Goal: Transaction & Acquisition: Purchase product/service

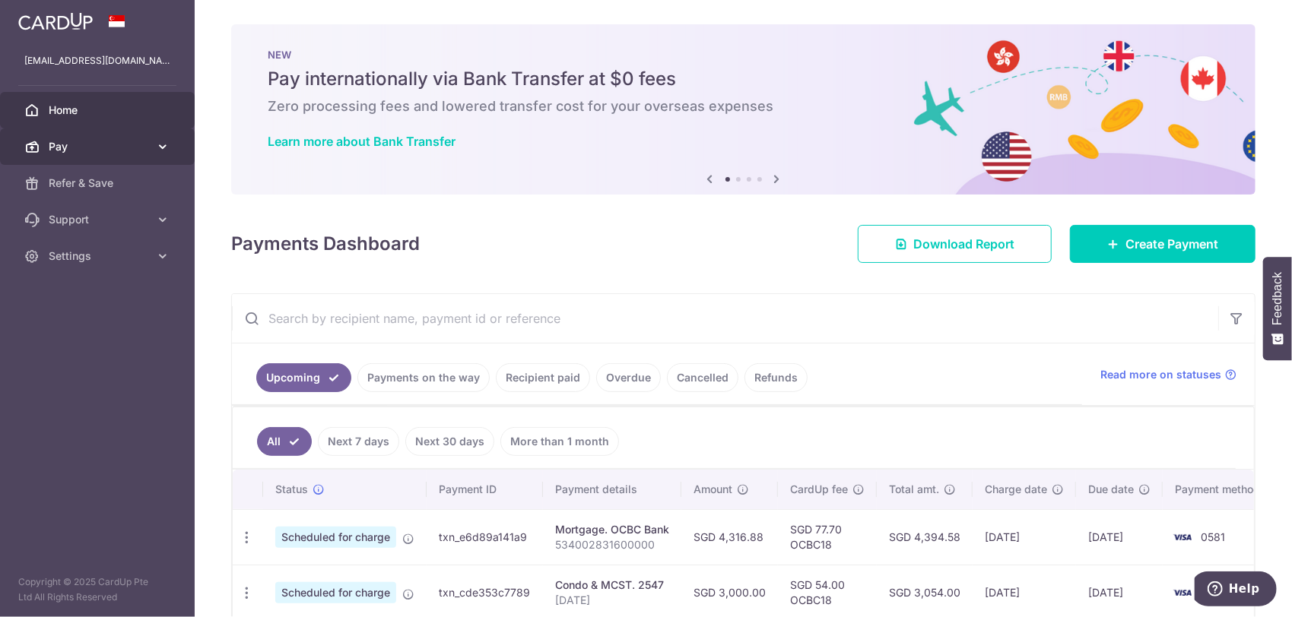
click at [68, 149] on span "Pay" at bounding box center [99, 146] width 100 height 15
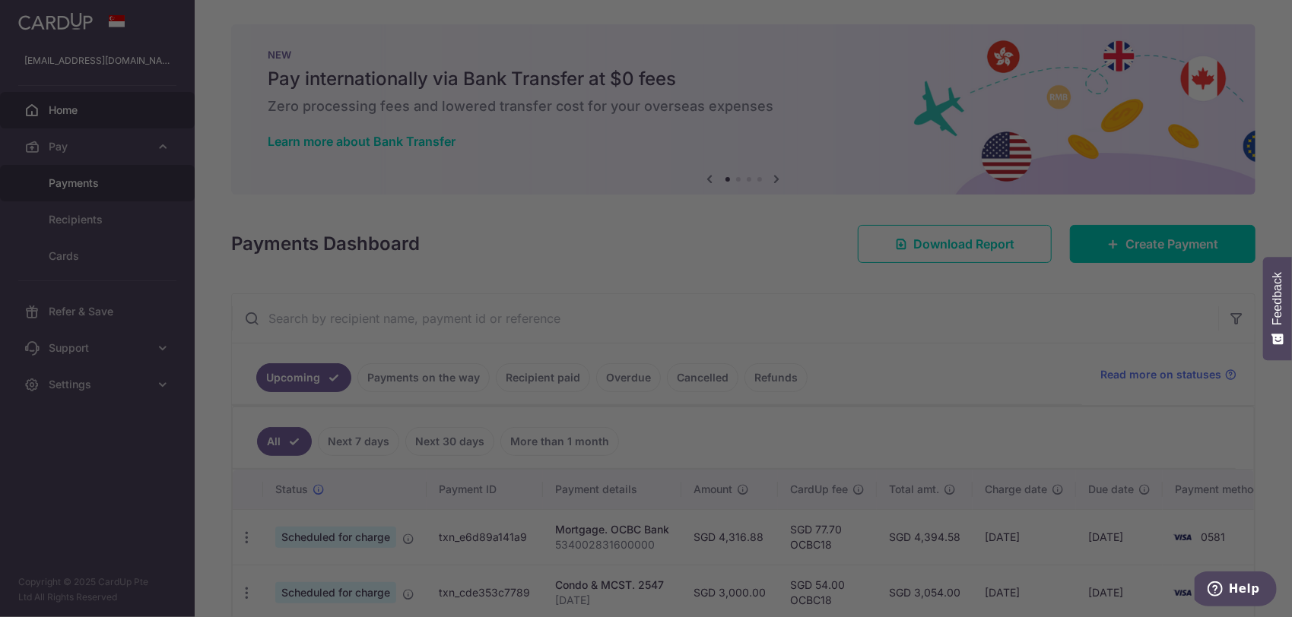
click at [87, 184] on div at bounding box center [652, 311] width 1304 height 623
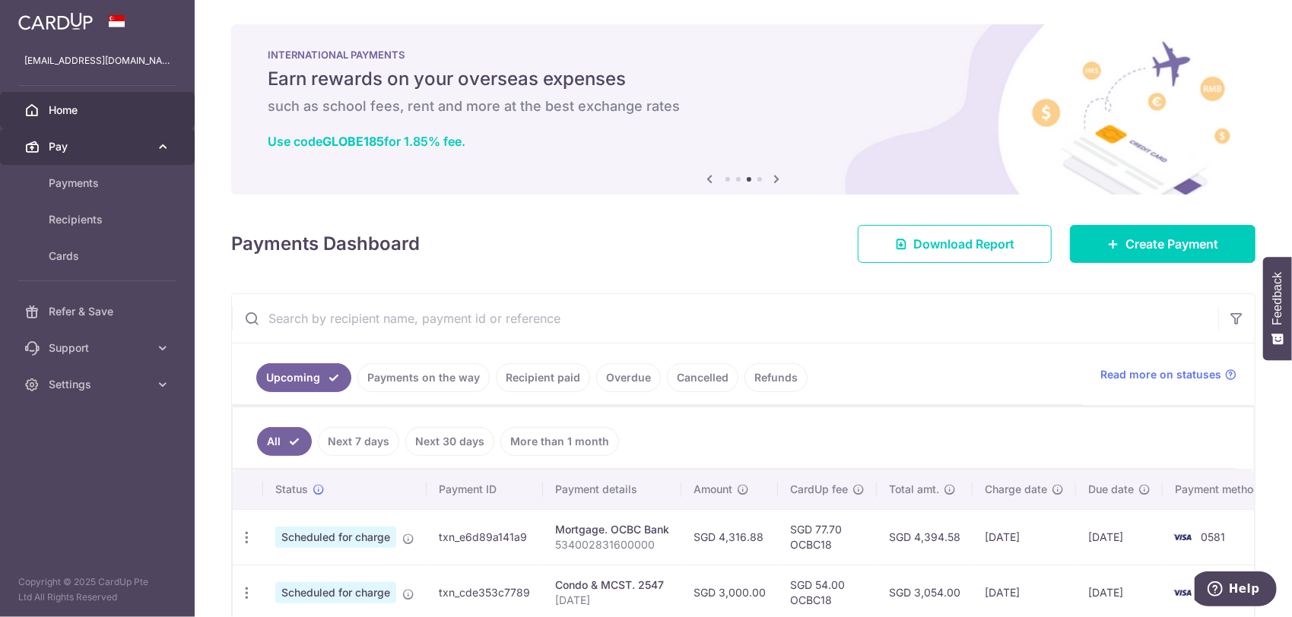
click at [71, 147] on span "Pay" at bounding box center [99, 146] width 100 height 15
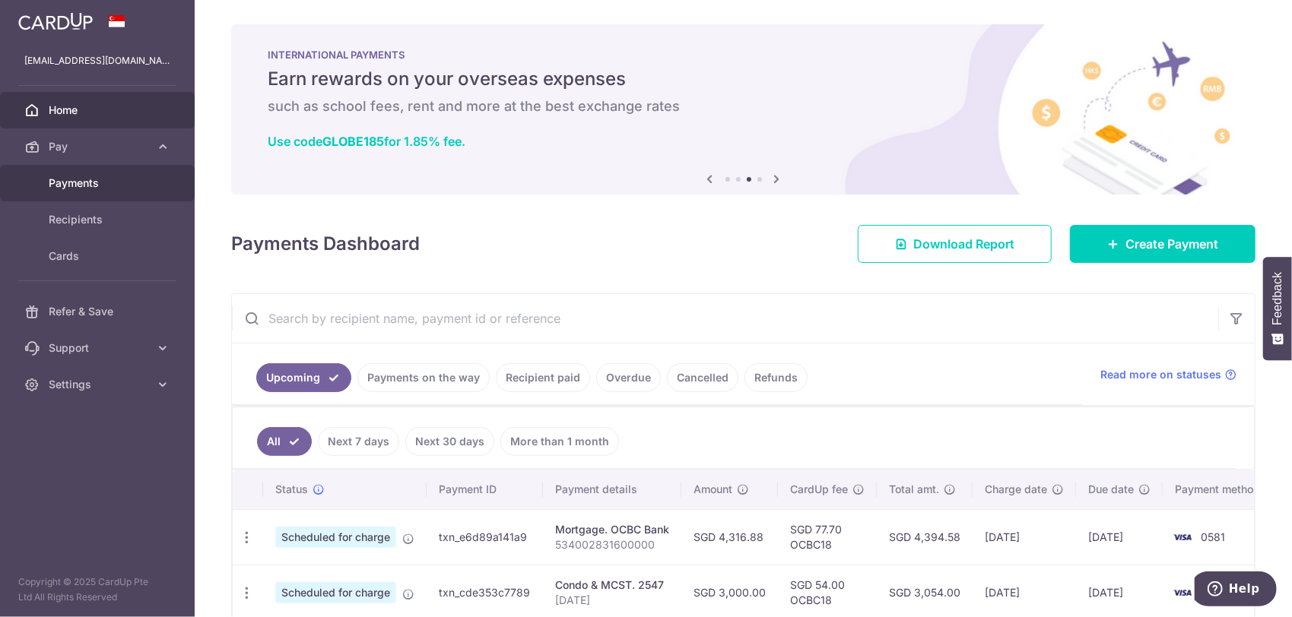
click at [84, 189] on span "Payments" at bounding box center [99, 183] width 100 height 15
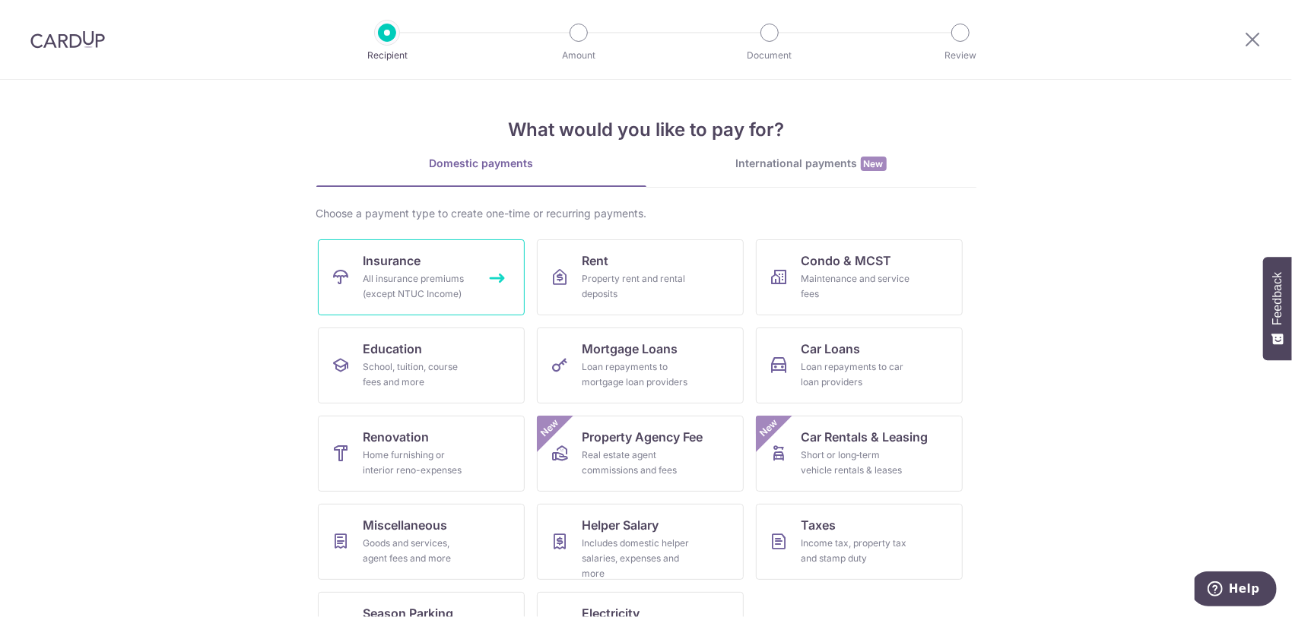
click at [430, 269] on link "Insurance All insurance premiums (except NTUC Income)" at bounding box center [421, 277] width 207 height 76
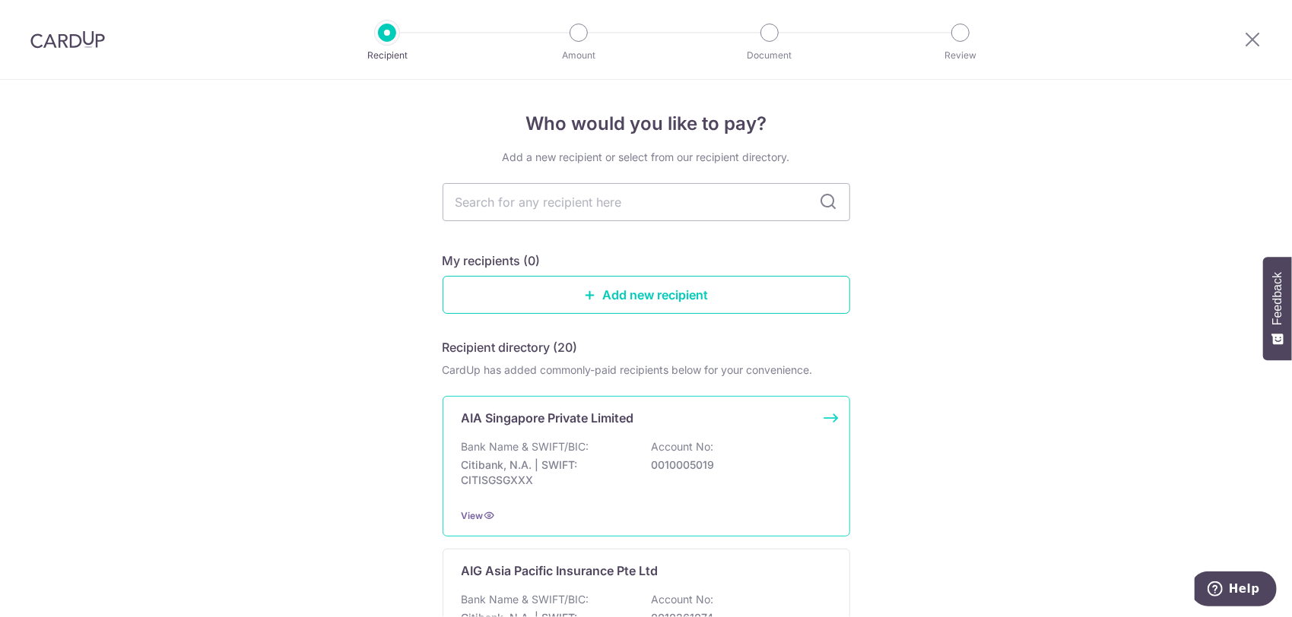
click at [585, 424] on p "AIA Singapore Private Limited" at bounding box center [547, 418] width 173 height 18
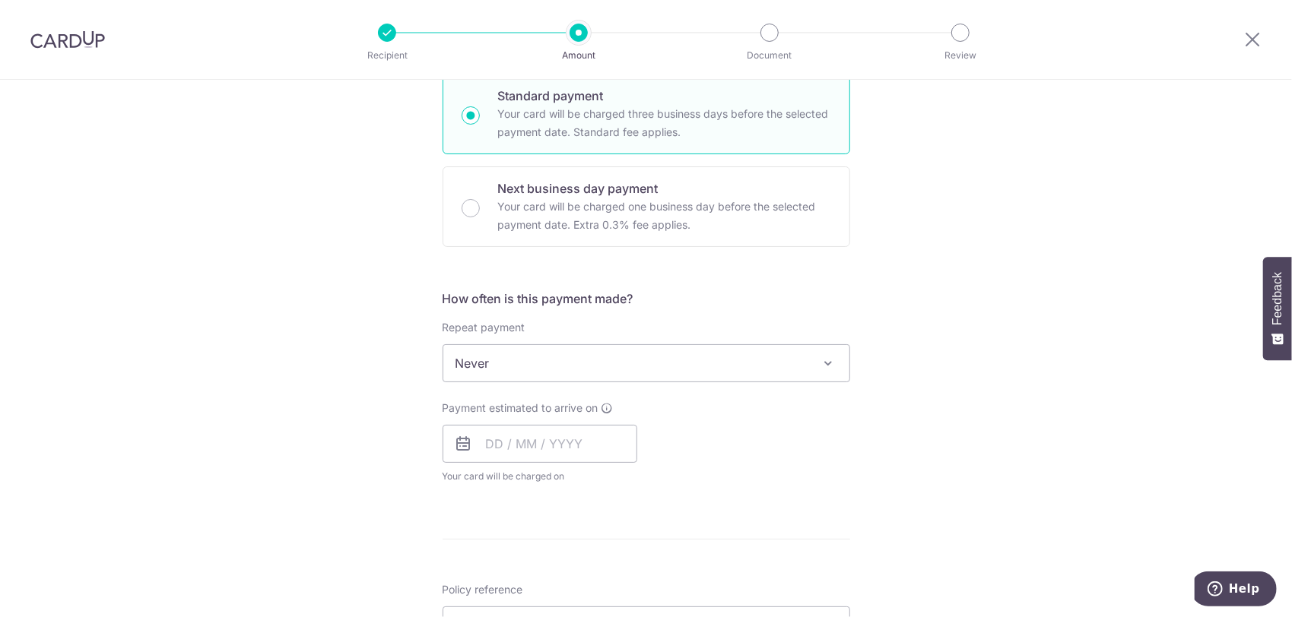
scroll to position [380, 0]
click at [537, 437] on input "text" at bounding box center [539, 442] width 195 height 38
click at [553, 582] on link "10" at bounding box center [565, 581] width 24 height 24
type input "10/09/2025"
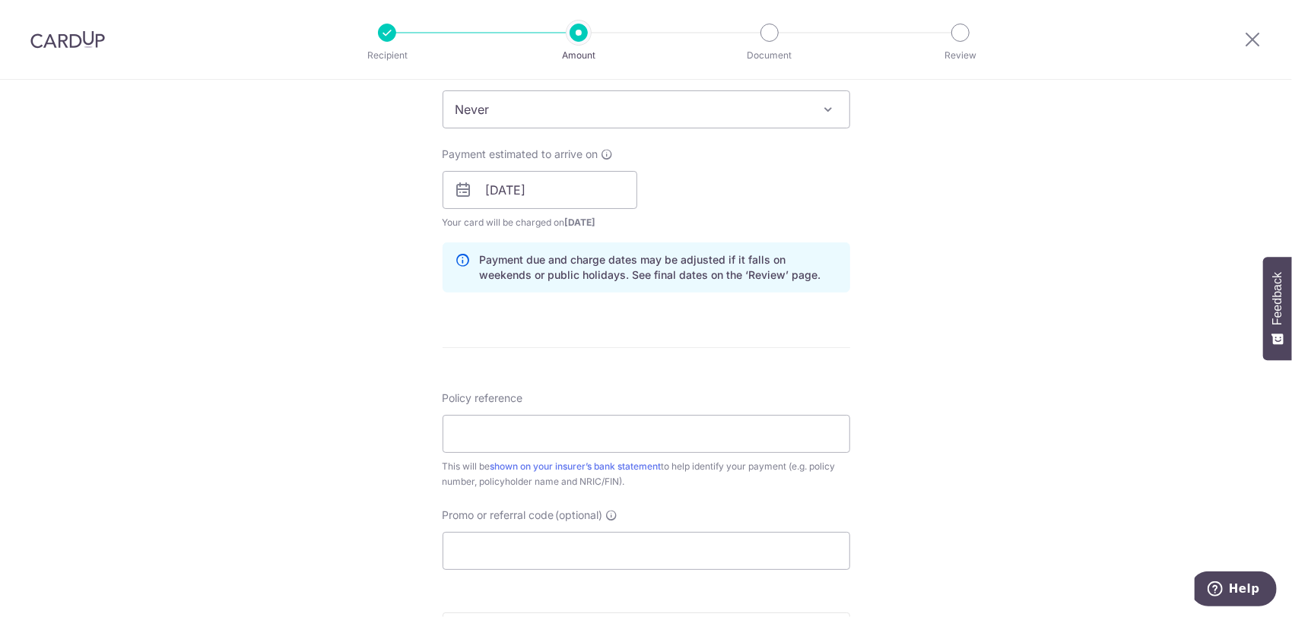
scroll to position [633, 0]
click at [560, 442] on input "Policy reference" at bounding box center [645, 433] width 407 height 38
type input "Q513235799"
click at [536, 545] on input "Promo or referral code (optional)" at bounding box center [645, 550] width 407 height 38
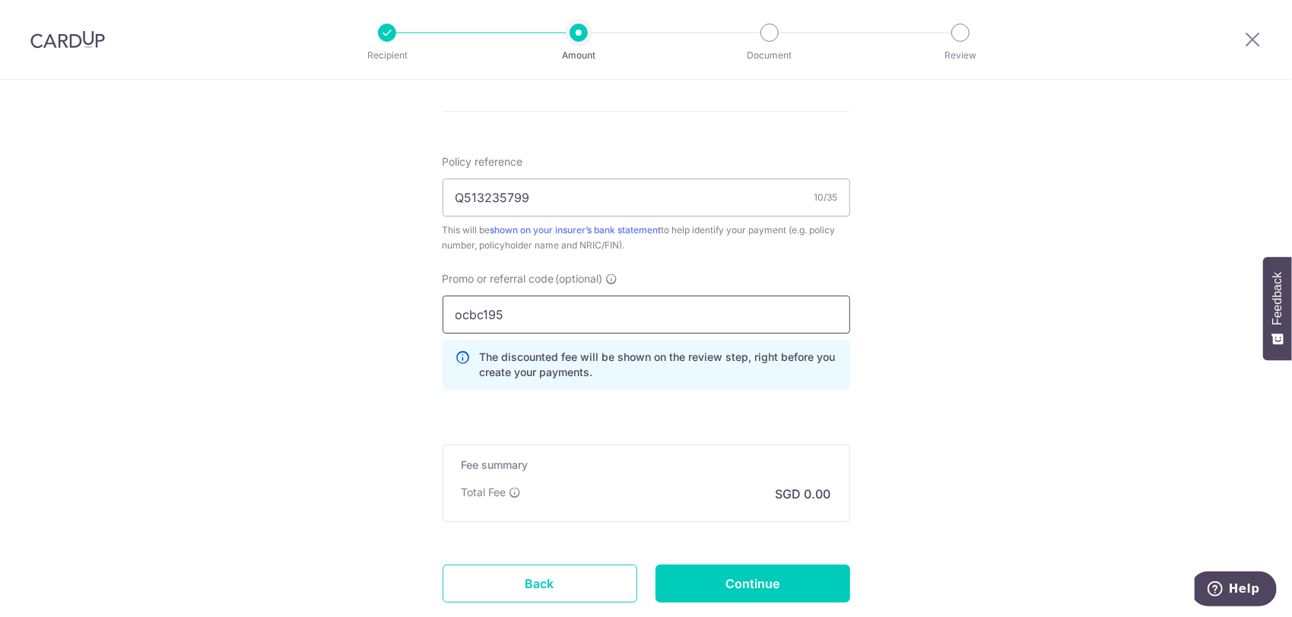
scroll to position [962, 0]
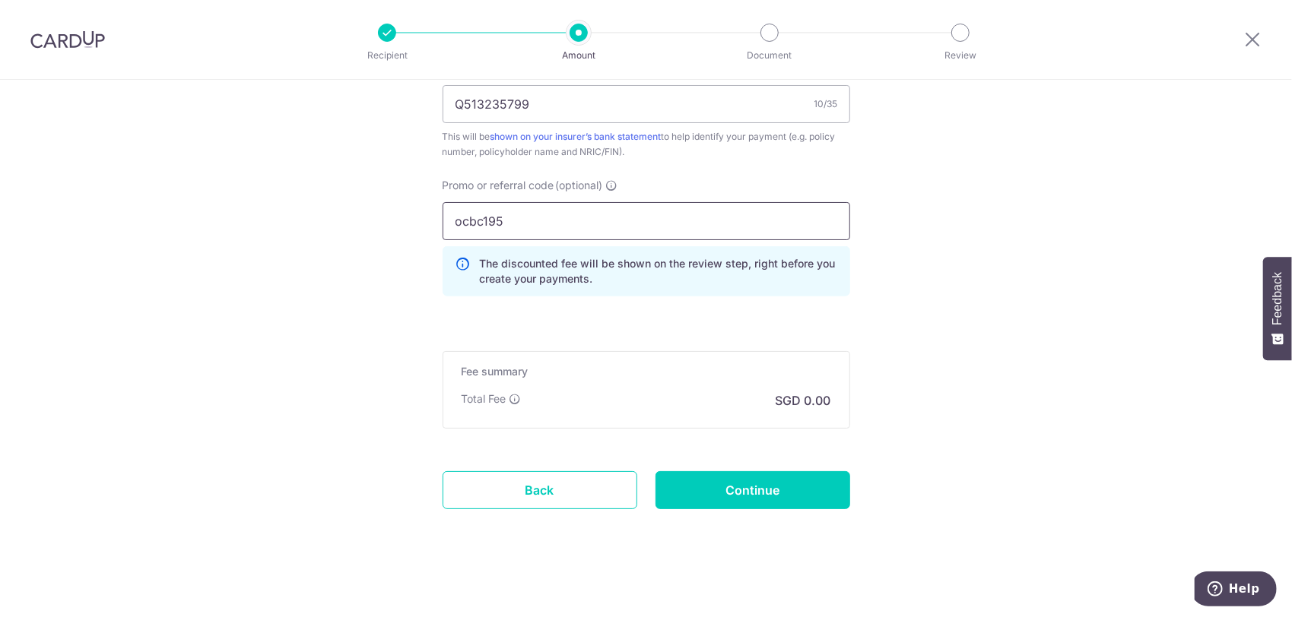
type input "ocbc195"
click at [781, 398] on p "SGD 0.00" at bounding box center [802, 400] width 55 height 18
click at [820, 397] on p "SGD 0.00" at bounding box center [802, 400] width 55 height 18
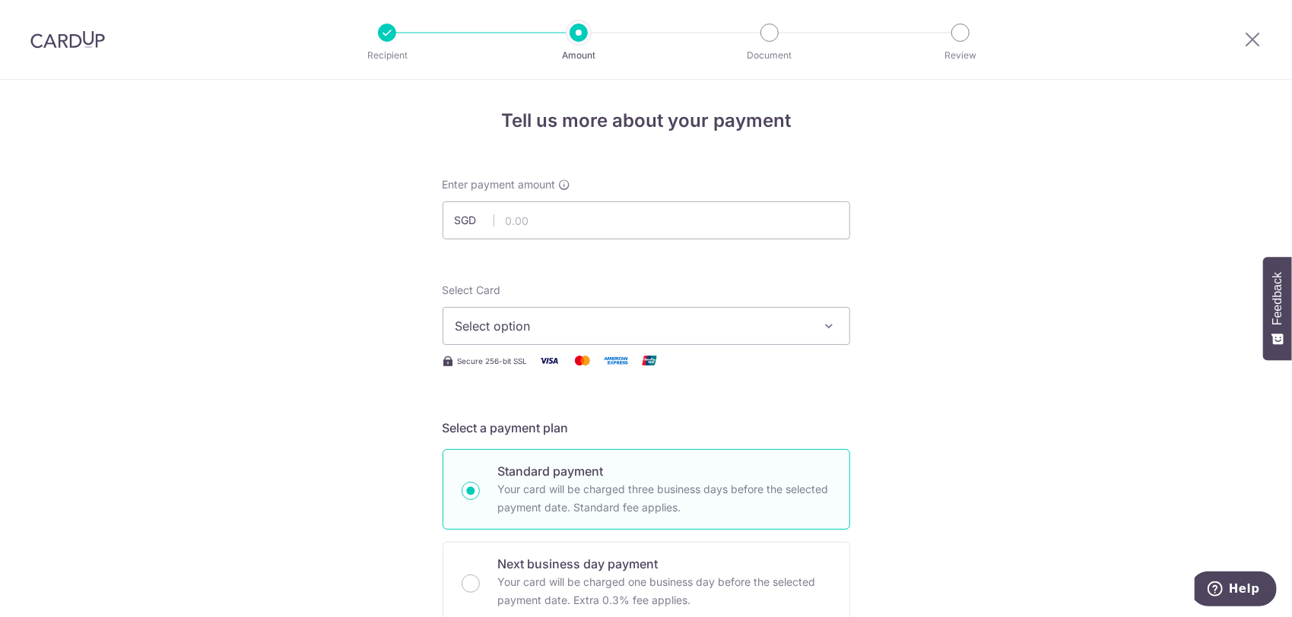
scroll to position [0, 0]
click at [756, 330] on span "Select option" at bounding box center [632, 329] width 354 height 18
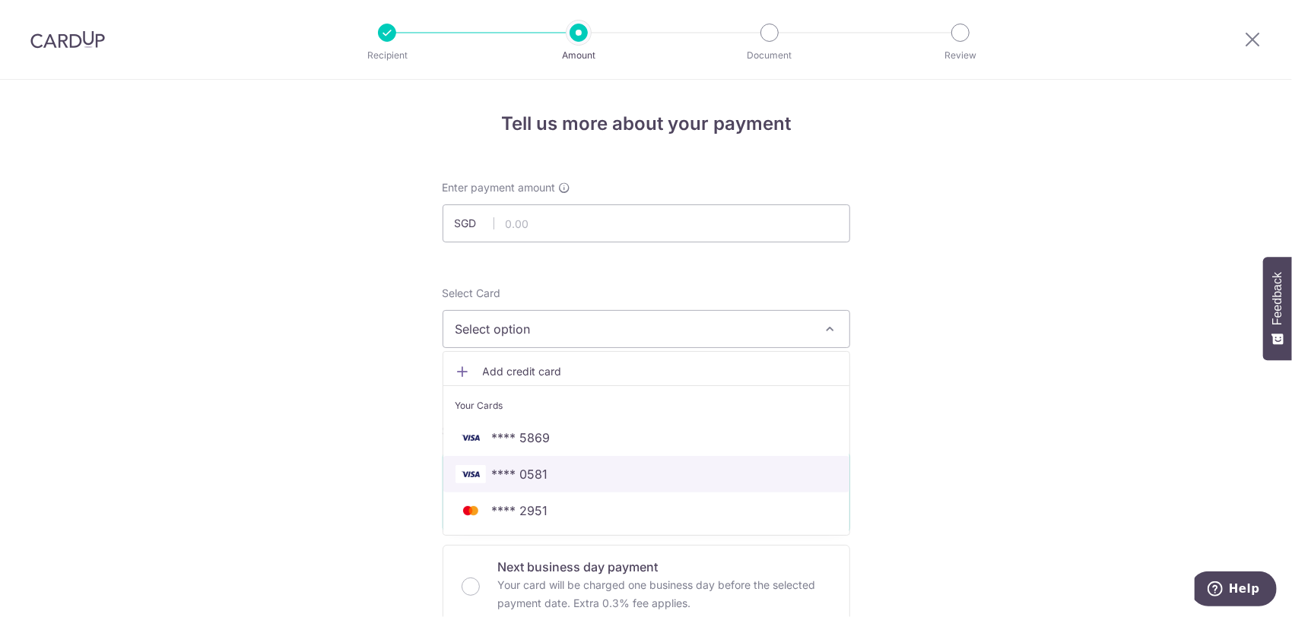
click at [703, 471] on span "**** 0581" at bounding box center [646, 474] width 382 height 18
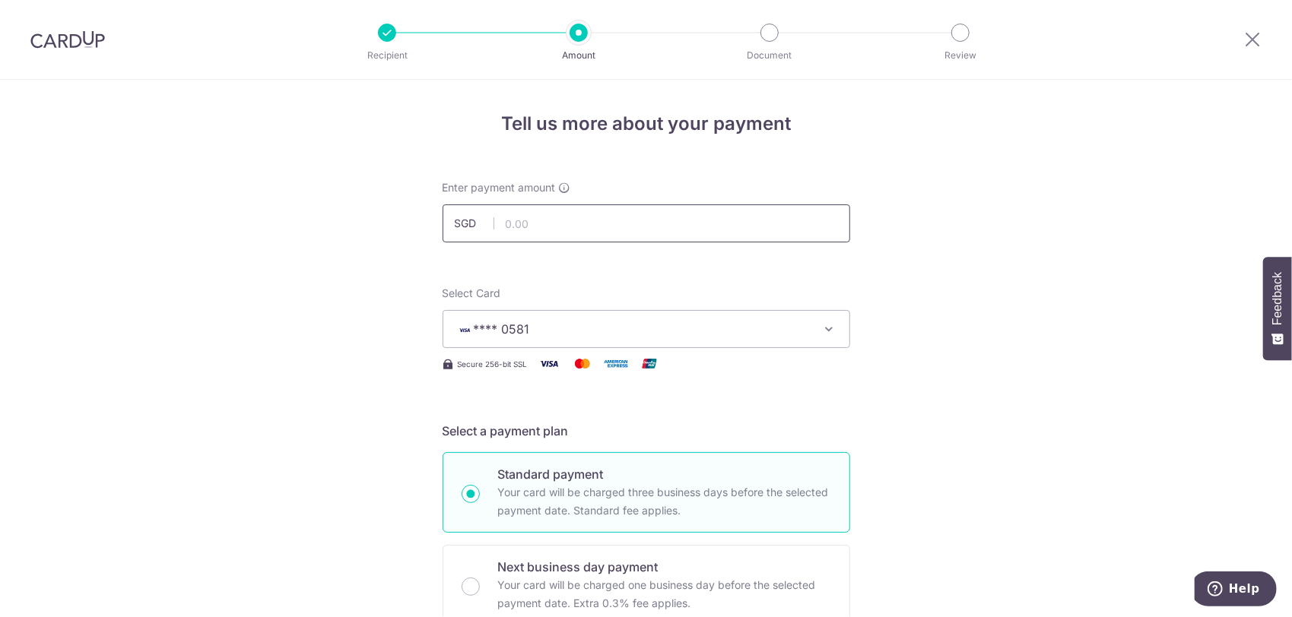
click at [596, 226] on input "text" at bounding box center [645, 223] width 407 height 38
type input "509.25"
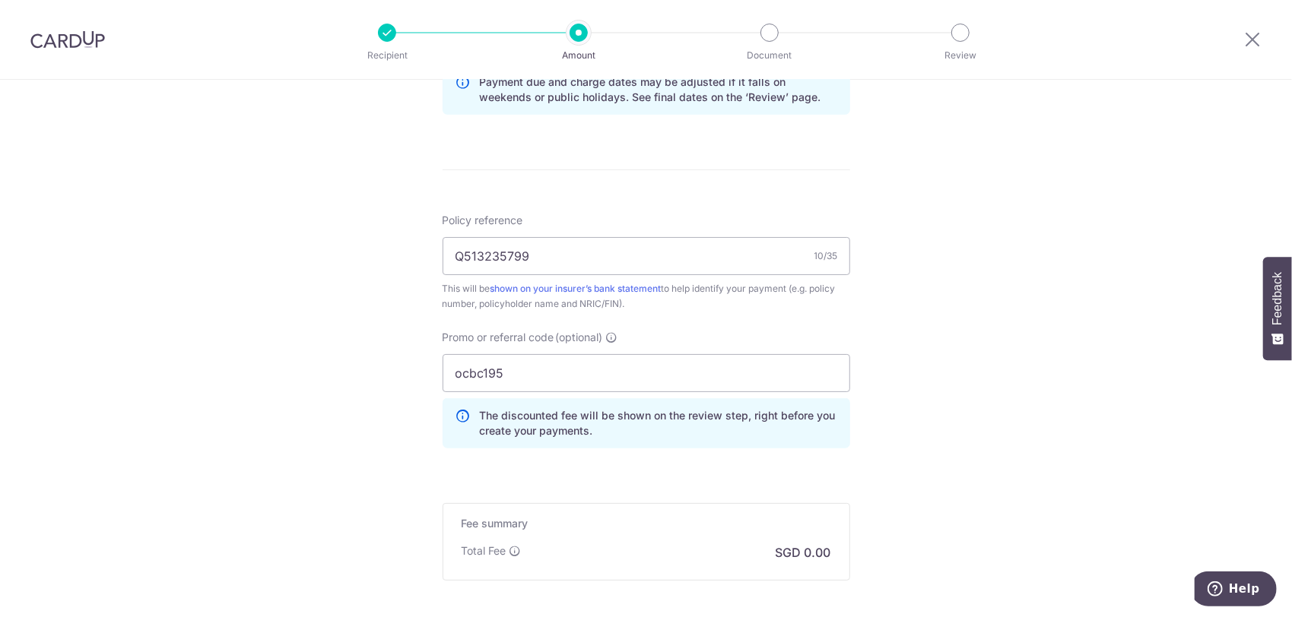
scroll to position [962, 0]
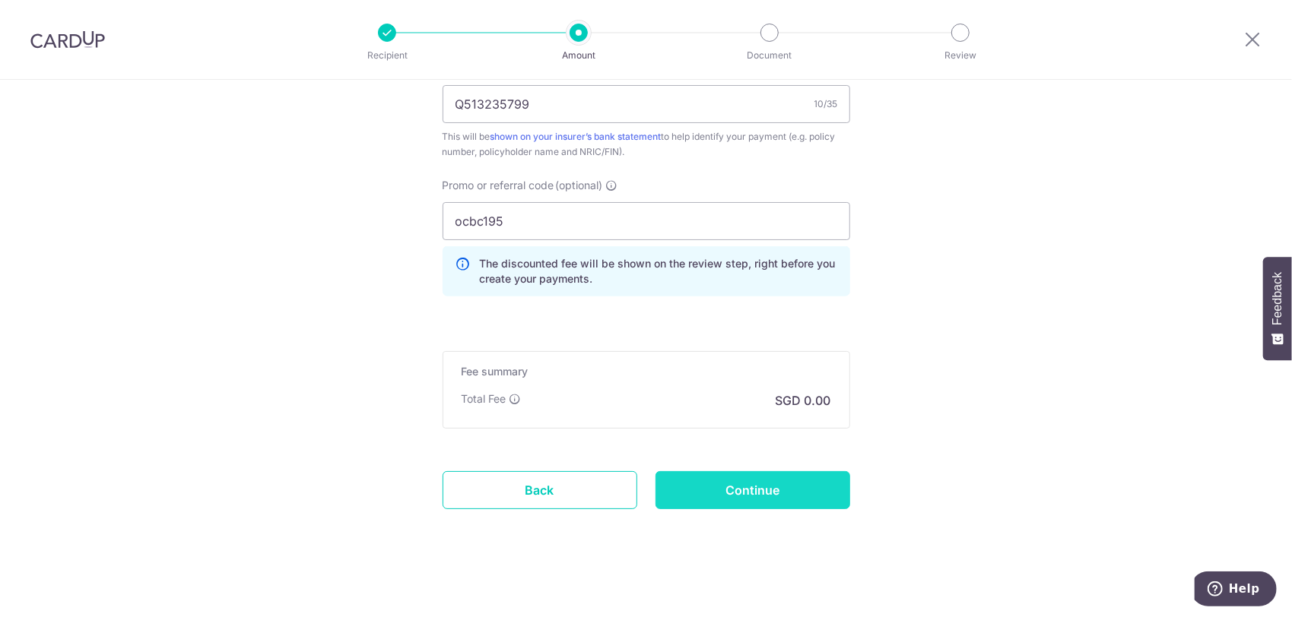
click at [762, 480] on input "Continue" at bounding box center [752, 490] width 195 height 38
type input "Create Schedule"
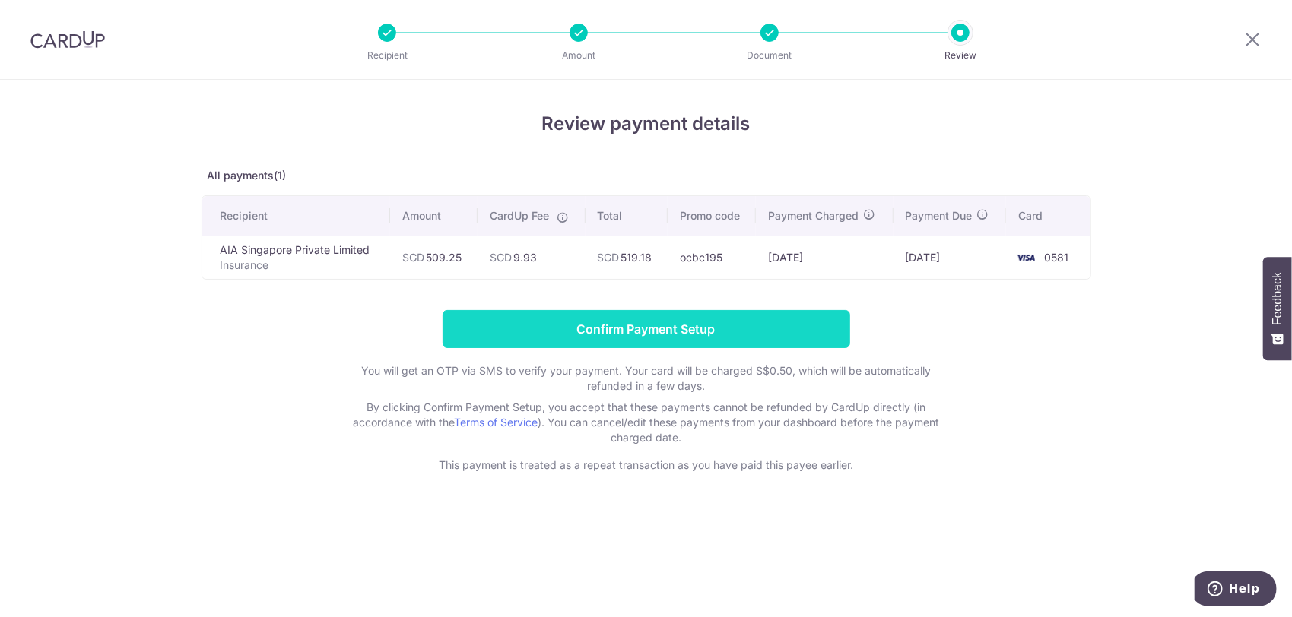
click at [700, 331] on input "Confirm Payment Setup" at bounding box center [645, 329] width 407 height 38
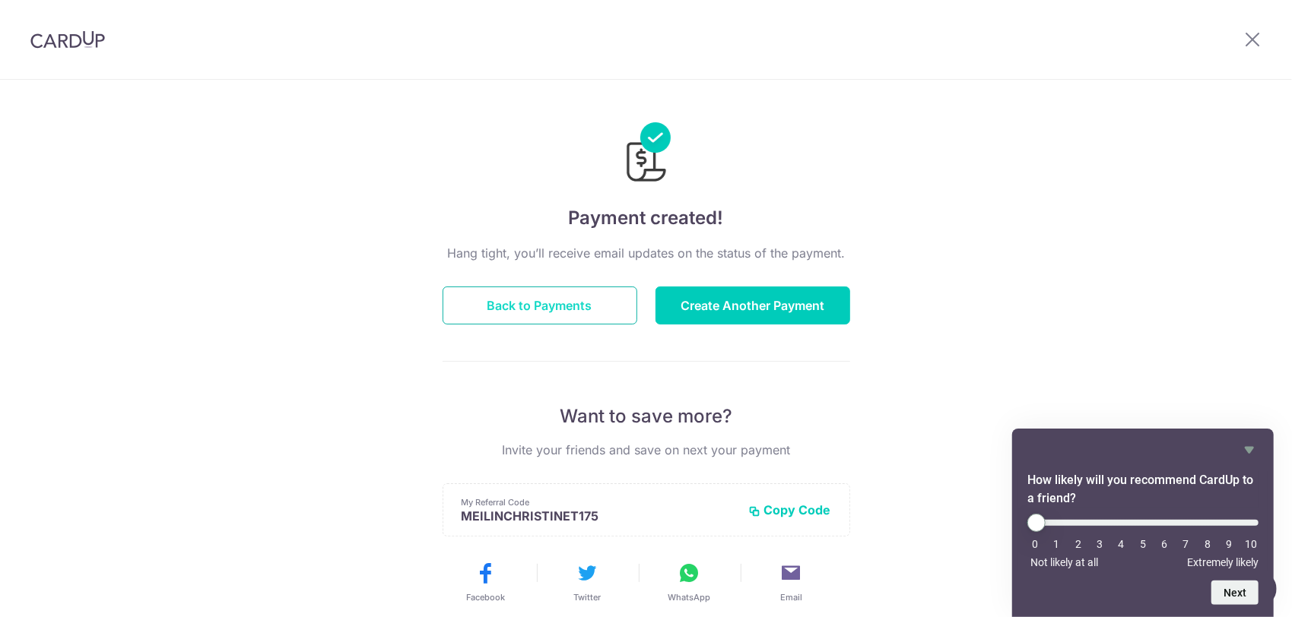
click at [505, 313] on button "Back to Payments" at bounding box center [539, 306] width 195 height 38
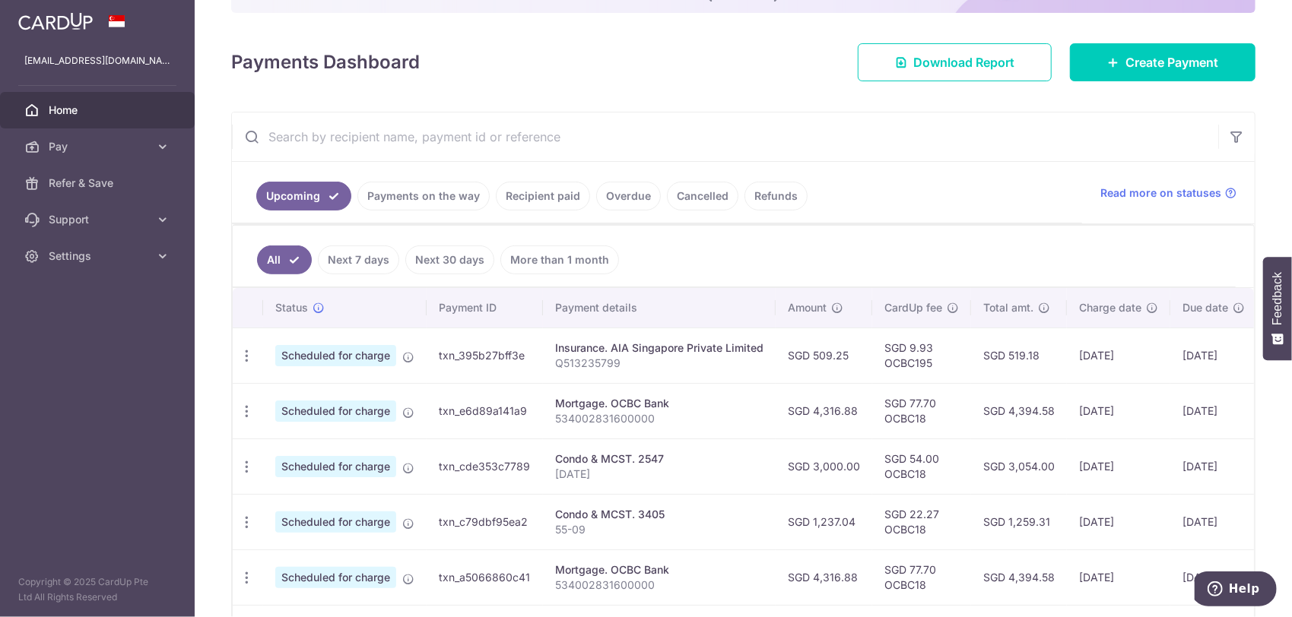
scroll to position [177, 0]
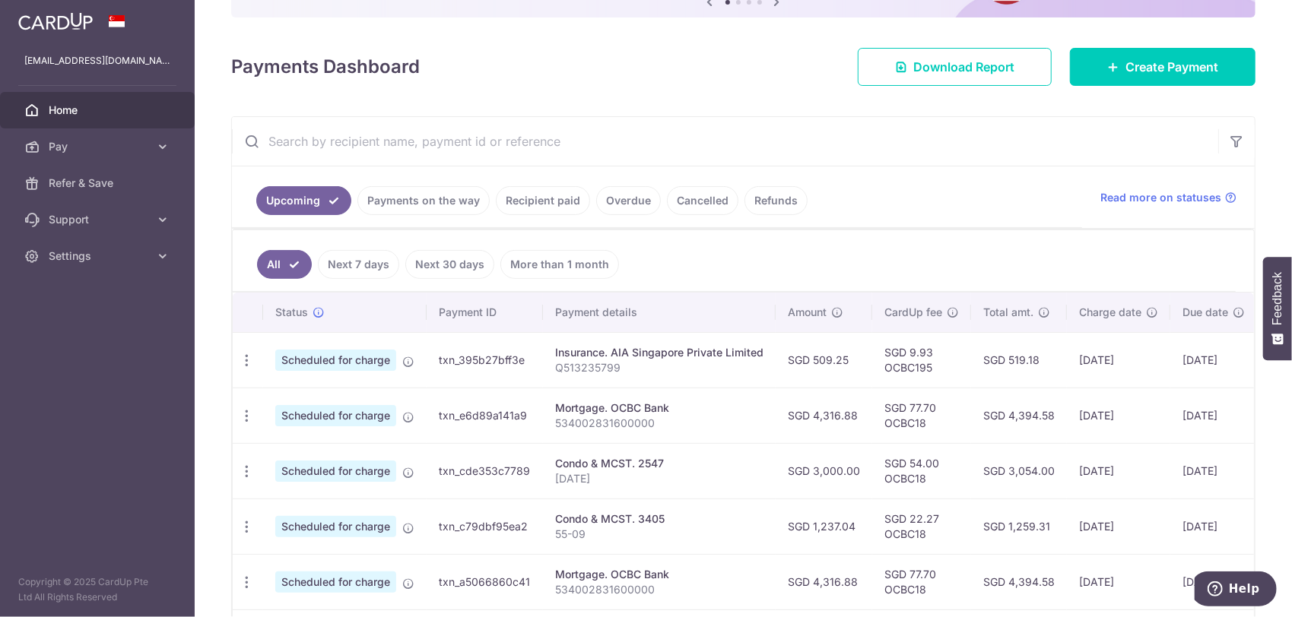
click at [528, 195] on link "Recipient paid" at bounding box center [543, 200] width 94 height 29
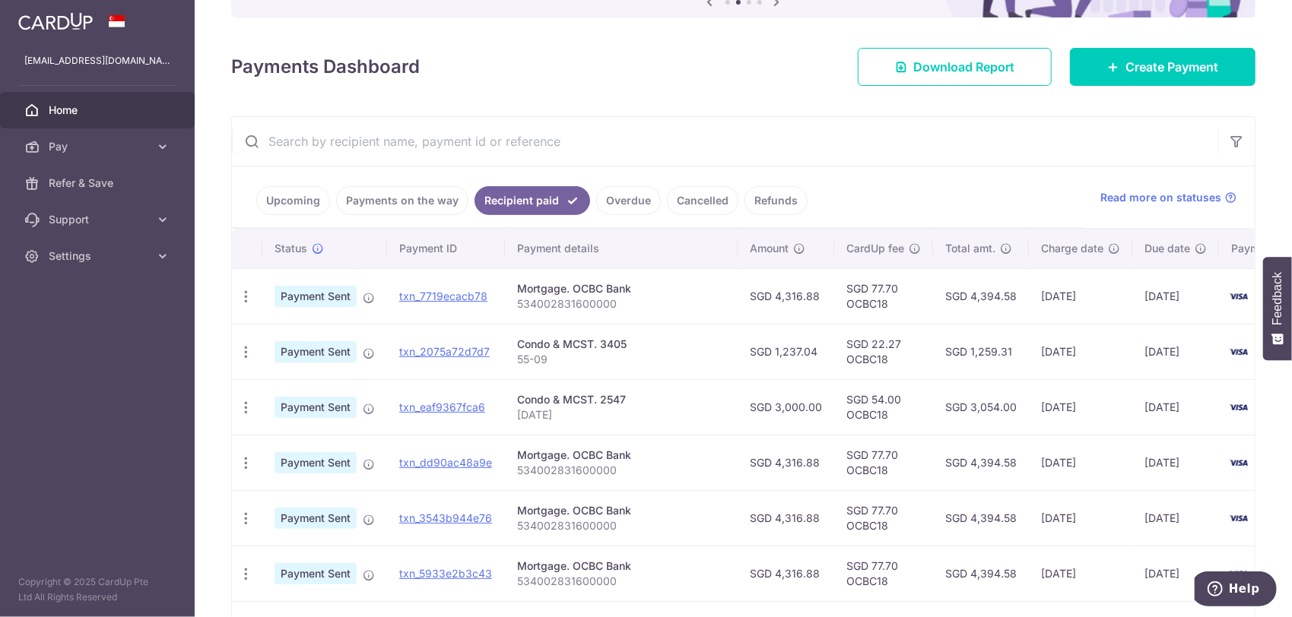
scroll to position [50, 0]
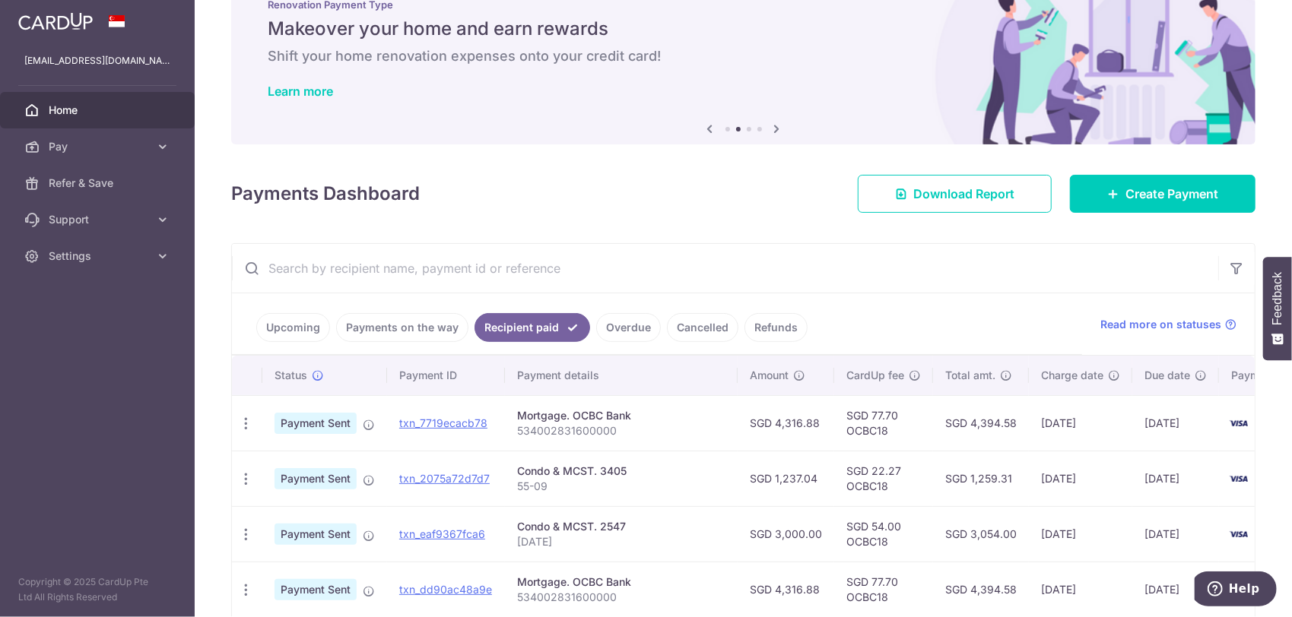
click at [360, 328] on link "Payments on the way" at bounding box center [402, 327] width 132 height 29
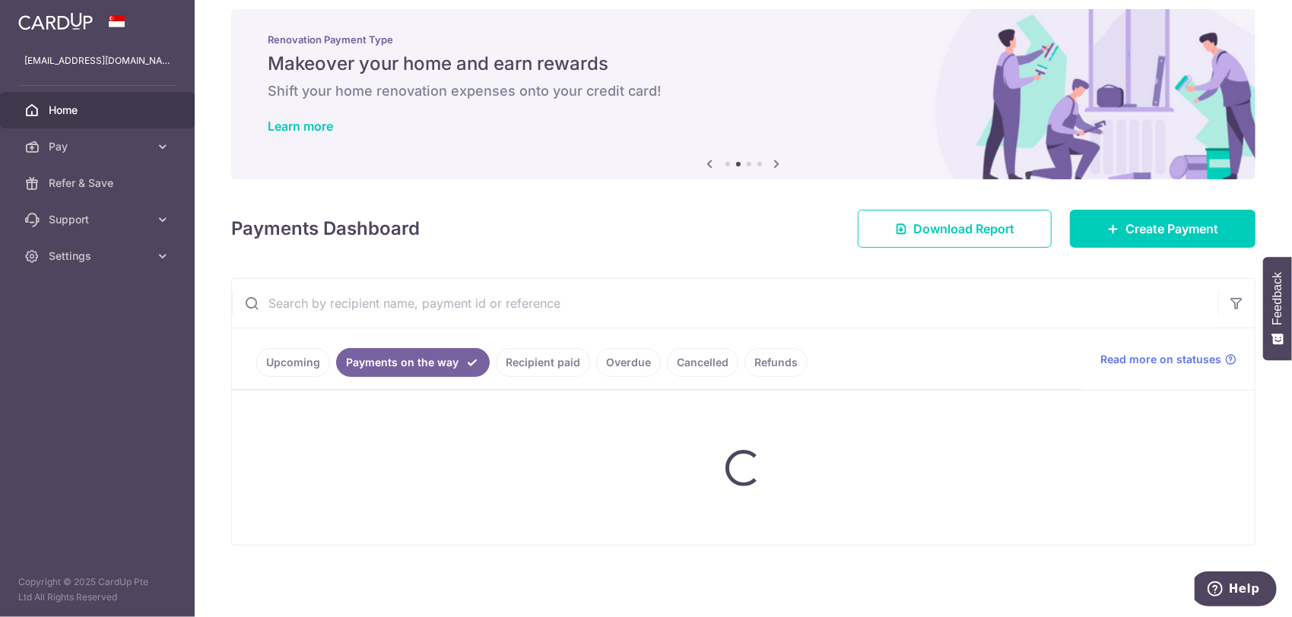
scroll to position [0, 0]
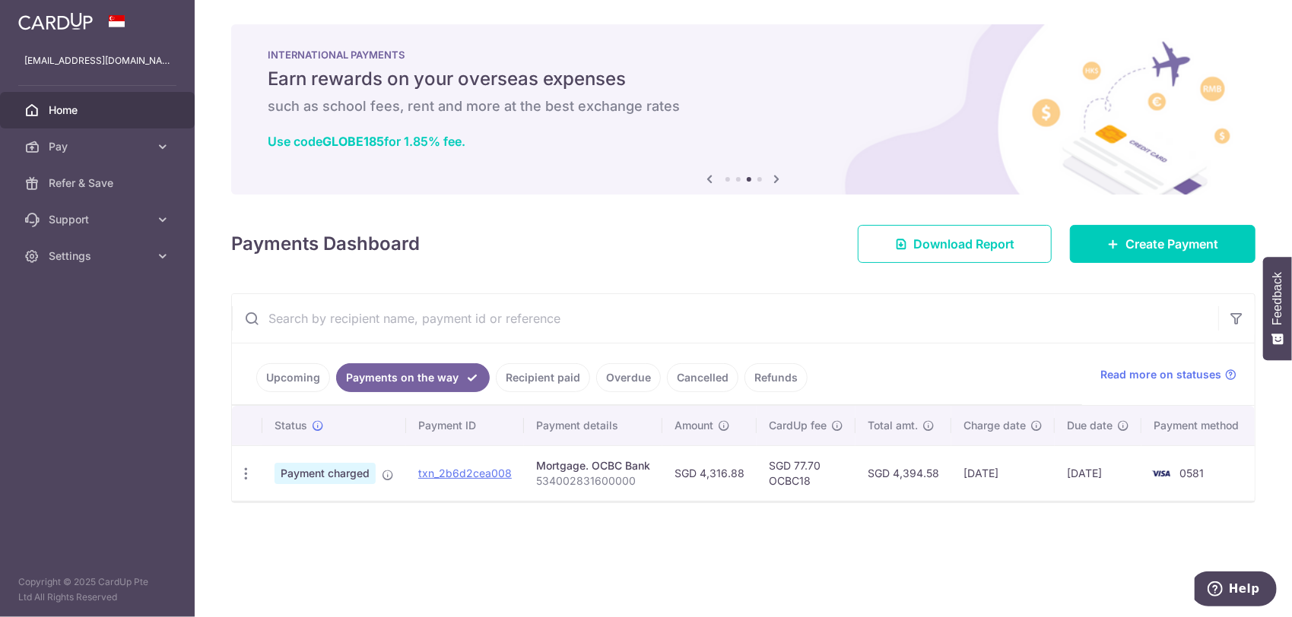
click at [283, 376] on link "Upcoming" at bounding box center [293, 377] width 74 height 29
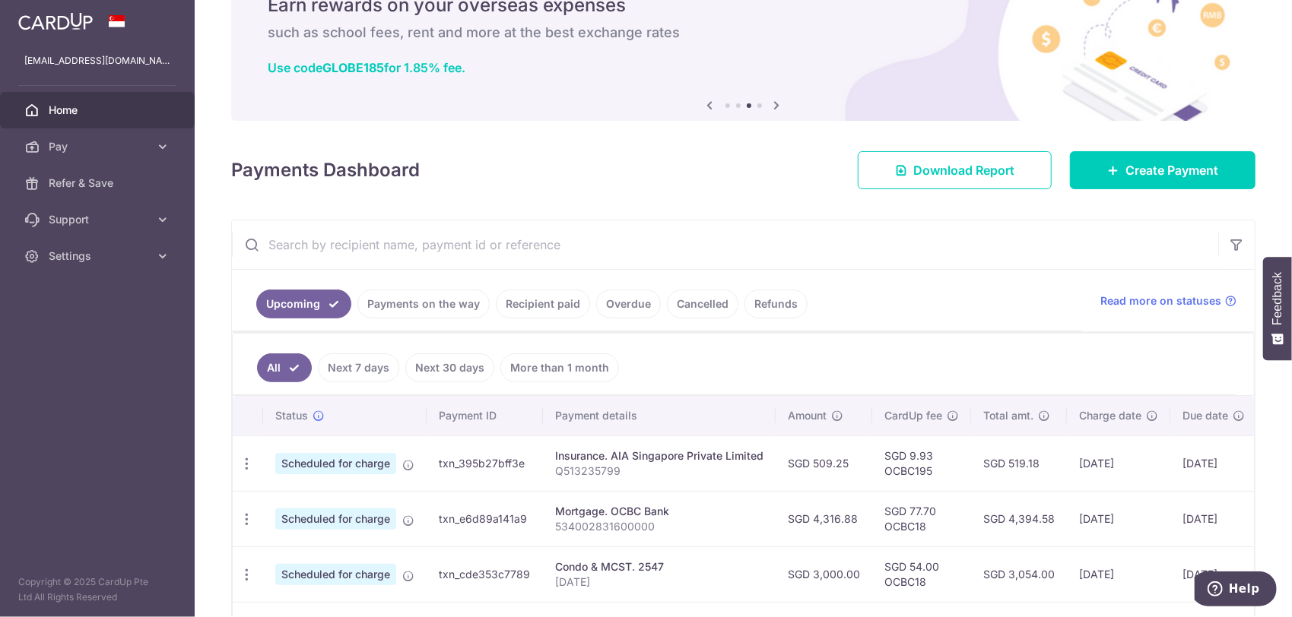
scroll to position [76, 0]
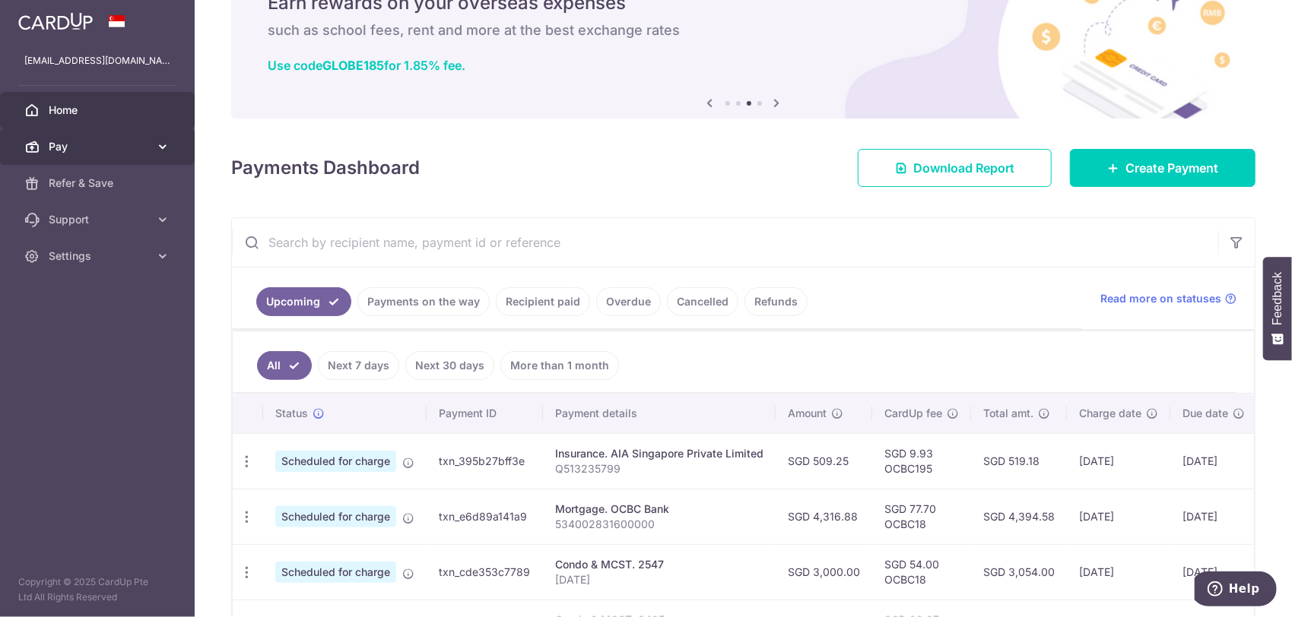
click at [52, 152] on span "Pay" at bounding box center [99, 146] width 100 height 15
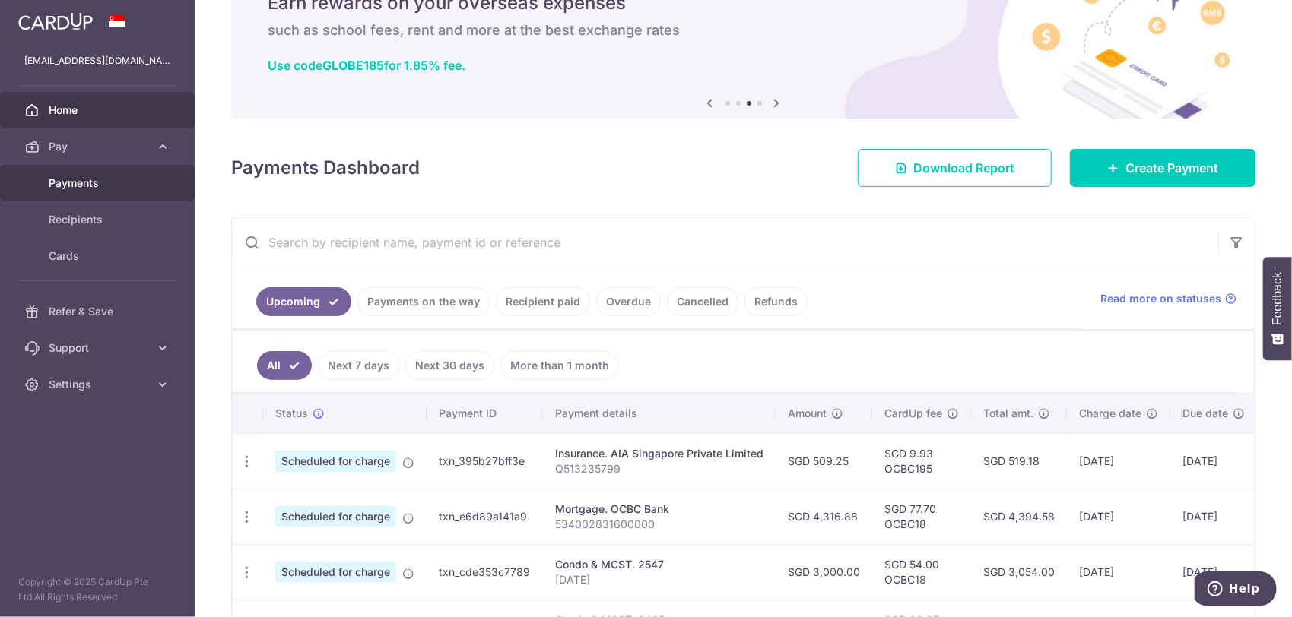
click at [69, 177] on span "Payments" at bounding box center [99, 183] width 100 height 15
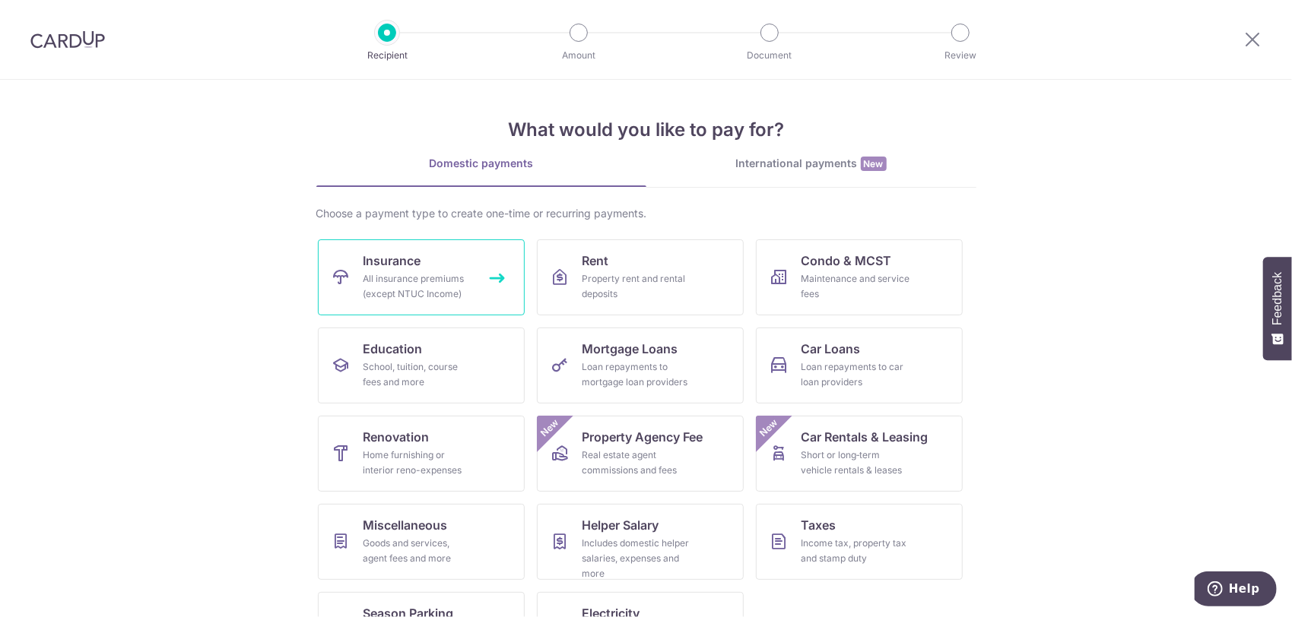
click at [376, 272] on div "All insurance premiums (except NTUC Income)" at bounding box center [417, 286] width 109 height 30
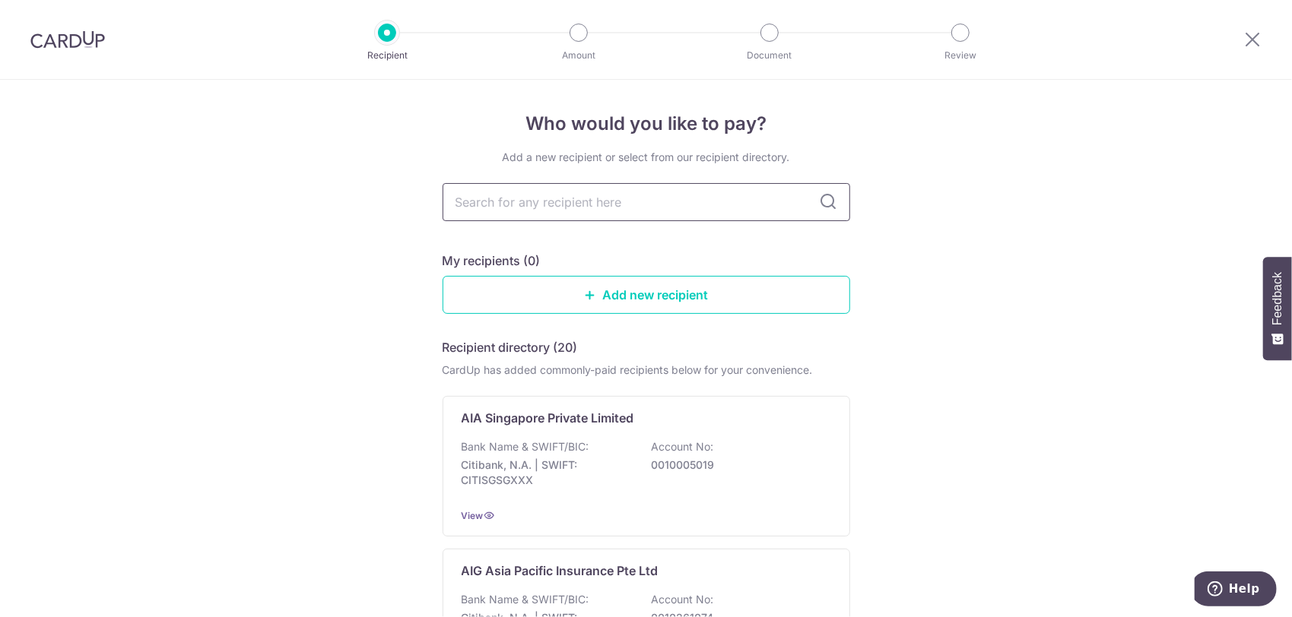
click at [550, 207] on input "text" at bounding box center [645, 202] width 407 height 38
click at [565, 435] on div "AIA Singapore Private Limited Bank Name & SWIFT/BIC: Citibank, N.A. | SWIFT: CI…" at bounding box center [645, 466] width 407 height 141
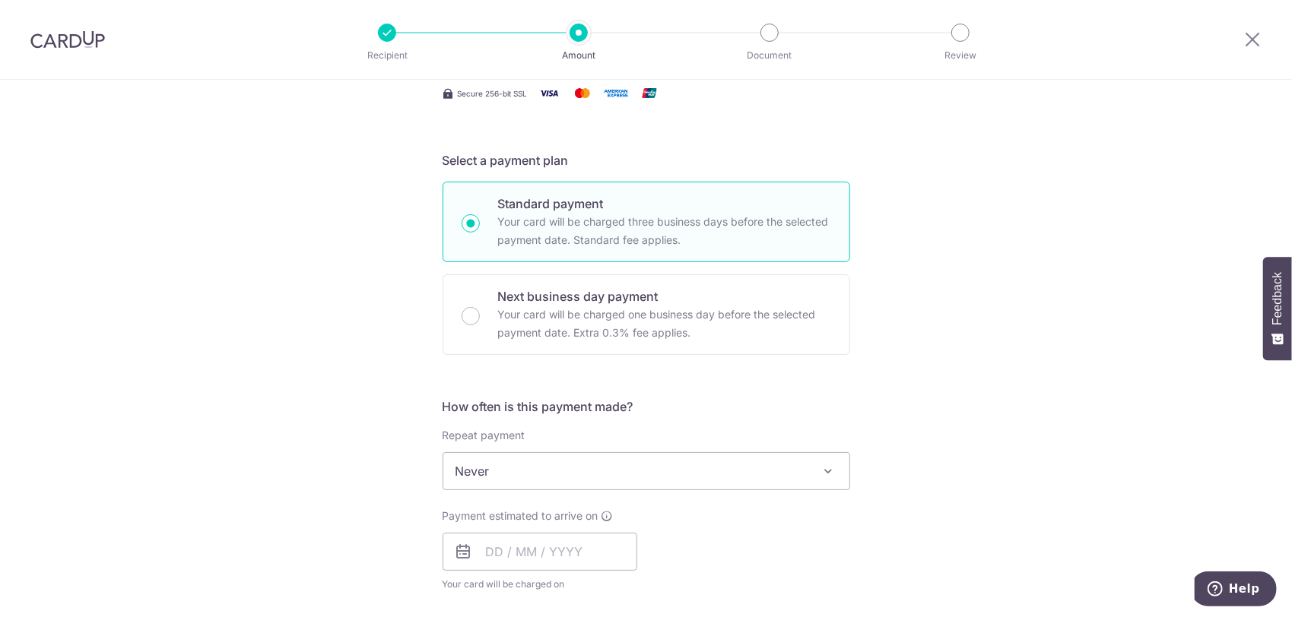
scroll to position [354, 0]
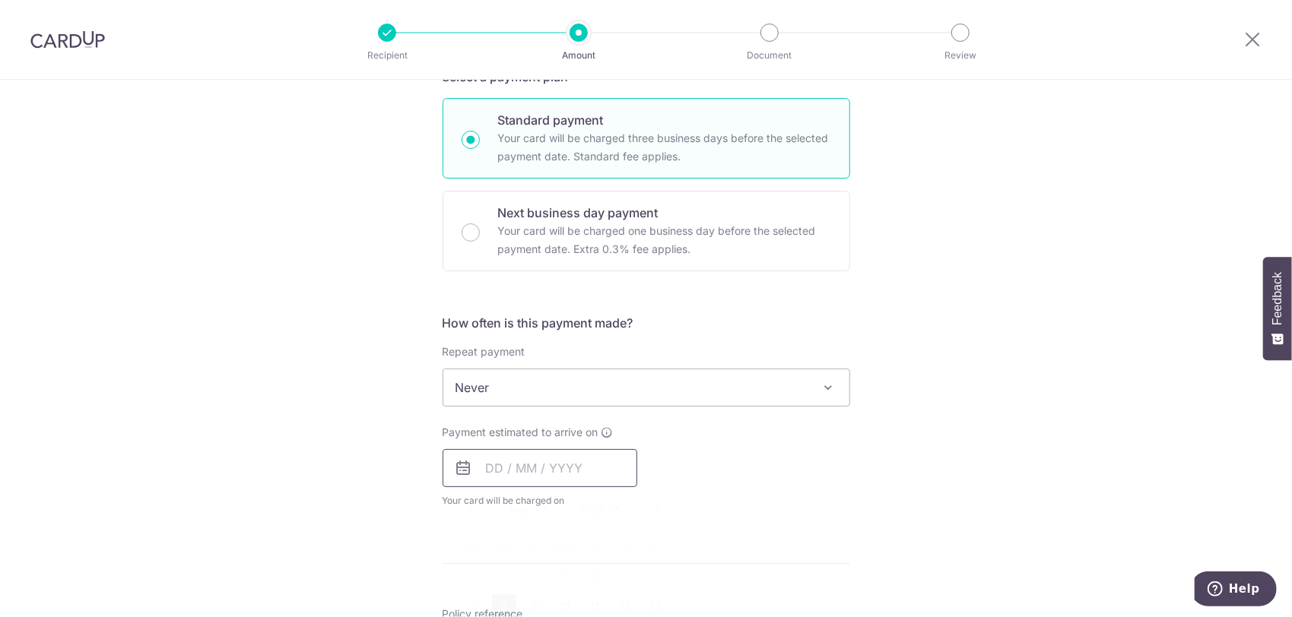
click at [556, 468] on input "text" at bounding box center [539, 468] width 195 height 38
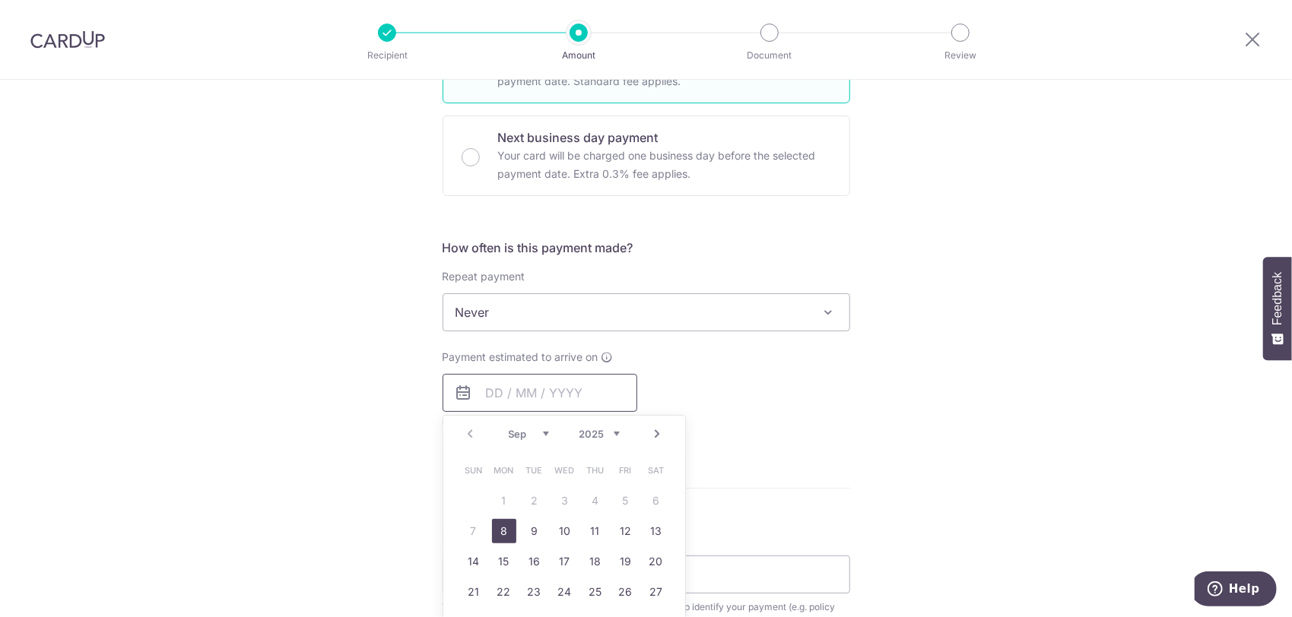
scroll to position [430, 0]
click at [593, 532] on link "11" at bounding box center [595, 530] width 24 height 24
type input "11/09/2025"
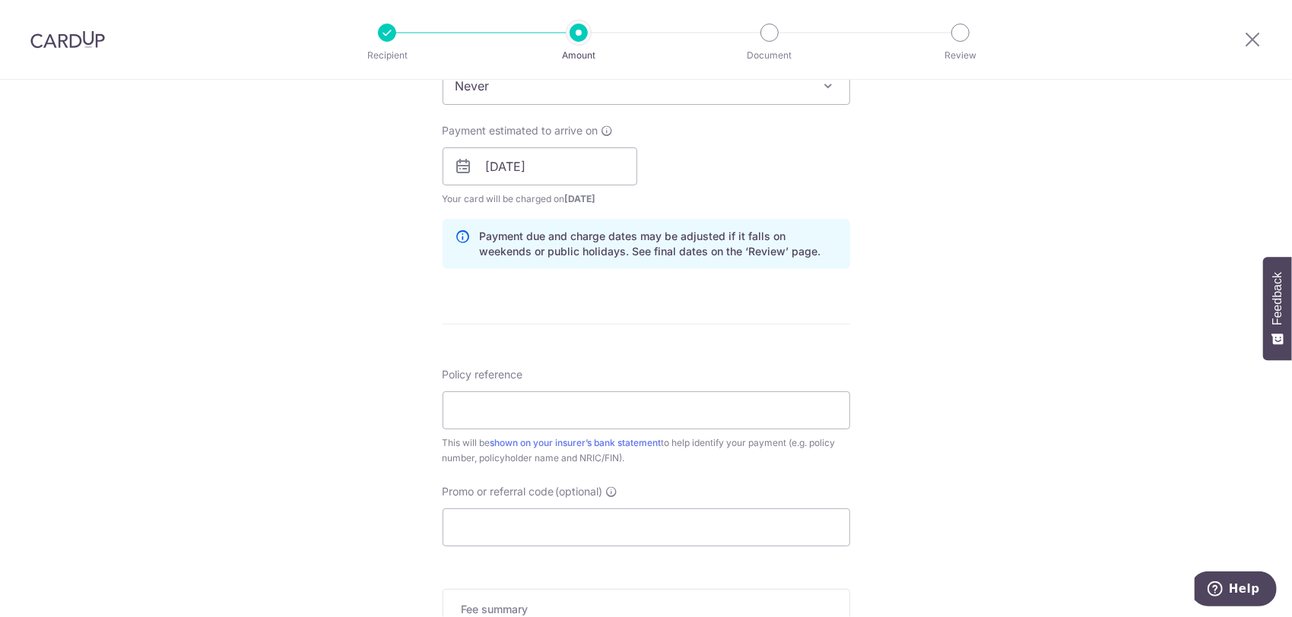
scroll to position [658, 0]
click at [579, 402] on input "Policy reference" at bounding box center [645, 408] width 407 height 38
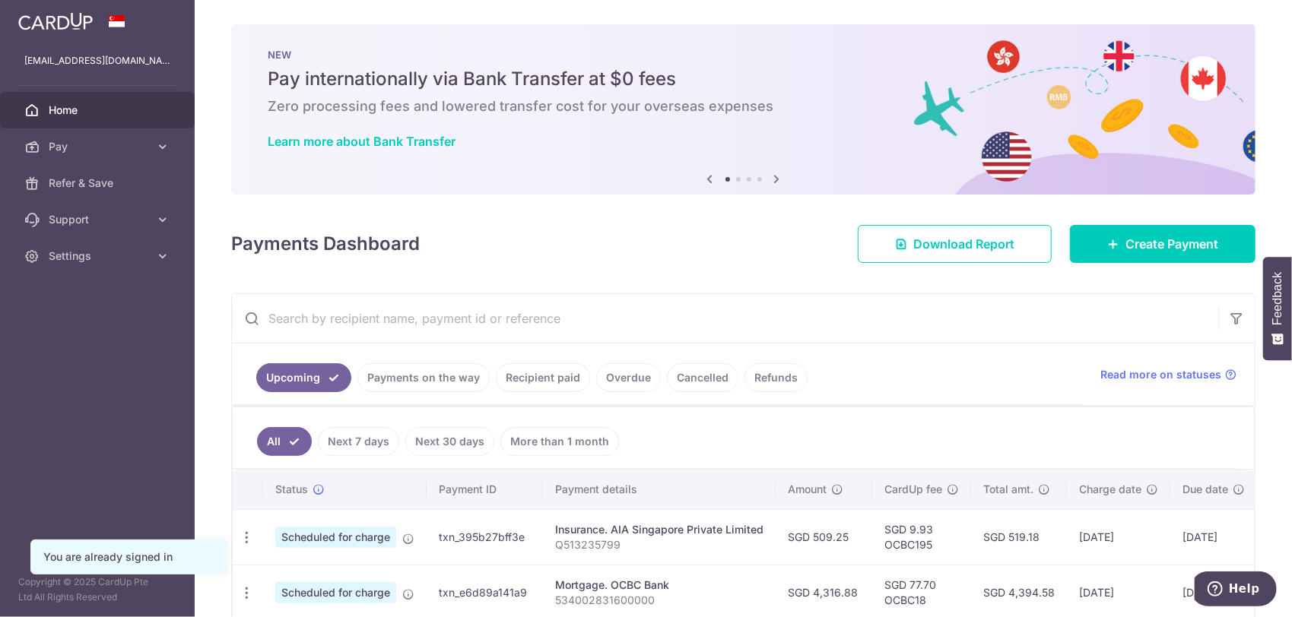
click at [430, 376] on link "Payments on the way" at bounding box center [423, 377] width 132 height 29
